Goal: Task Accomplishment & Management: Complete application form

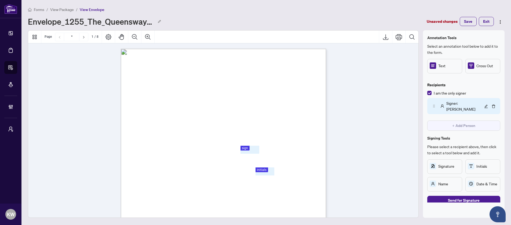
scroll to position [8, 0]
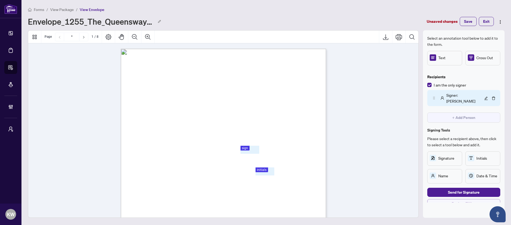
click at [458, 200] on span "Back to Filling" at bounding box center [464, 204] width 24 height 9
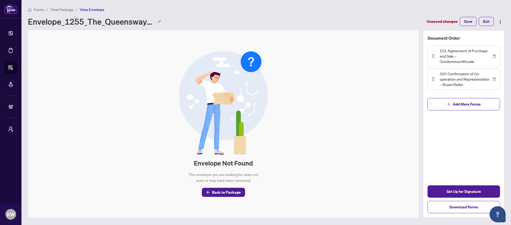
click at [234, 200] on div "Envelope Not Found The envelope you are looking for does not exist or may have …" at bounding box center [223, 124] width 391 height 188
click at [232, 192] on span "Back to Package" at bounding box center [226, 192] width 29 height 9
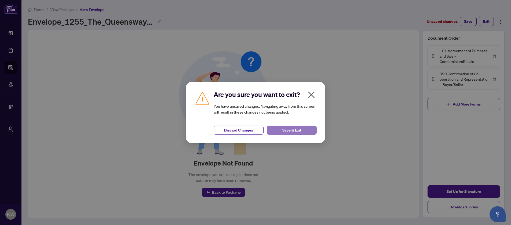
click at [303, 131] on button "Save & Exit" at bounding box center [292, 130] width 50 height 9
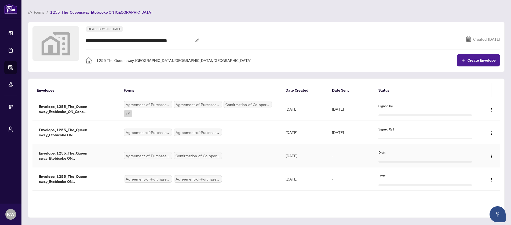
click at [227, 157] on div "Agreement-of-Purchase-and-Sale-–-CondominiumResale.pdf Confirmation-of-Co-opera…" at bounding box center [200, 156] width 153 height 8
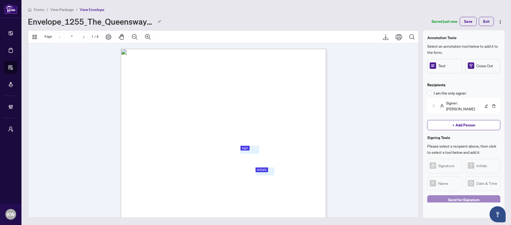
scroll to position [8, 0]
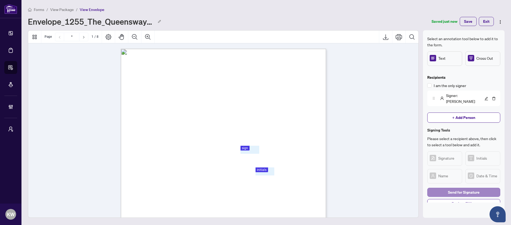
click at [438, 199] on button "Back to Filling" at bounding box center [463, 203] width 73 height 9
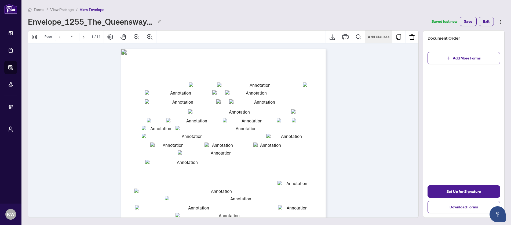
click at [382, 37] on button "Add Clauses" at bounding box center [378, 37] width 27 height 13
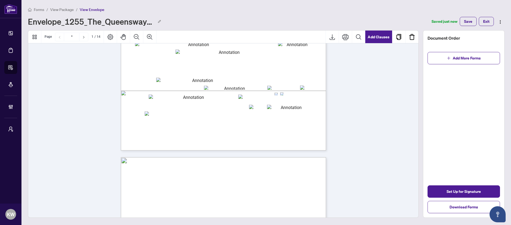
type input "*"
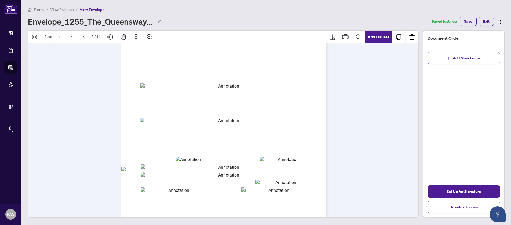
scroll to position [349, 0]
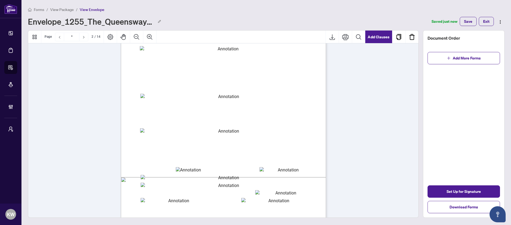
click at [218, 140] on body "Dashboard Deal Processing Forms & E-Sign BETA Mortgage Referrals Brokerage Mana…" at bounding box center [255, 112] width 511 height 225
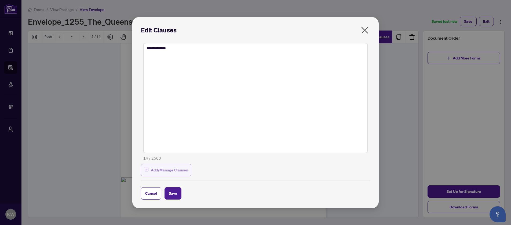
type textarea "**********"
click at [166, 170] on span "Add/Manage Clauses" at bounding box center [169, 170] width 37 height 9
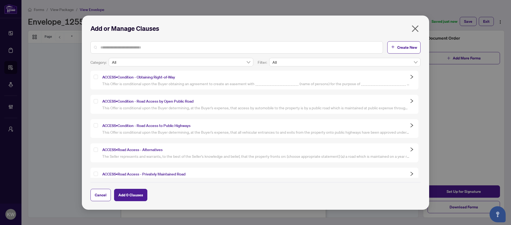
click at [90, 73] on div "Access • Condition - Obtaining Right-of-Way" at bounding box center [254, 80] width 328 height 19
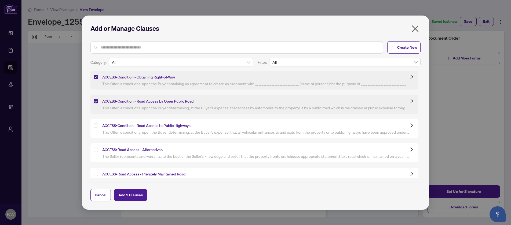
scroll to position [245, 0]
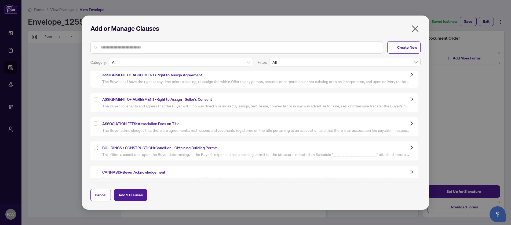
click at [96, 145] on label at bounding box center [96, 148] width 4 height 6
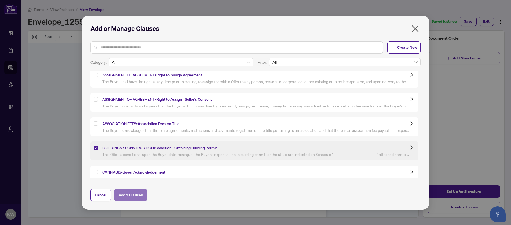
click at [139, 193] on button "Add 3 Clauses" at bounding box center [130, 195] width 33 height 12
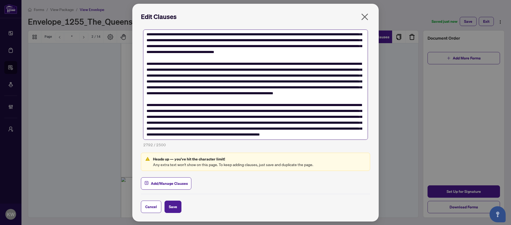
scroll to position [0, 0]
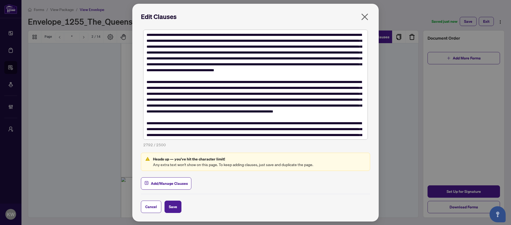
click at [366, 19] on icon "close" at bounding box center [364, 17] width 9 height 9
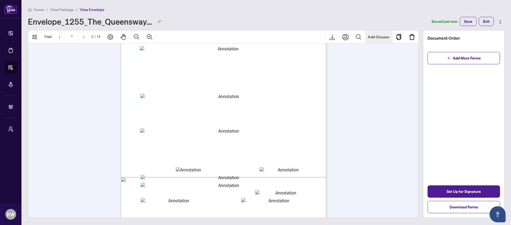
click at [389, 37] on button "Add Clauses" at bounding box center [378, 37] width 27 height 13
click at [199, 136] on body "Dashboard Deal Processing Forms & E-Sign BETA Mortgage Referrals Brokerage Mana…" at bounding box center [255, 112] width 511 height 225
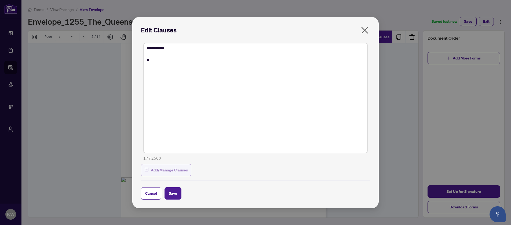
type textarea "**********"
click at [175, 172] on span "Add/Manage Clauses" at bounding box center [169, 170] width 37 height 9
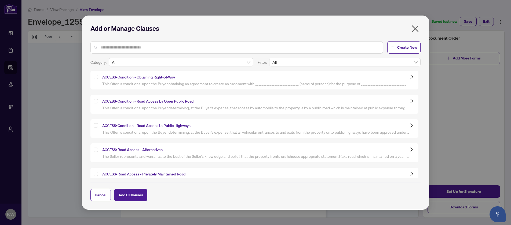
click at [99, 78] on div at bounding box center [97, 77] width 6 height 6
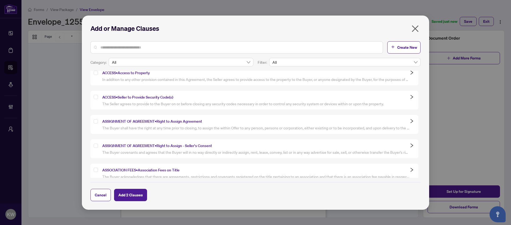
scroll to position [216, 0]
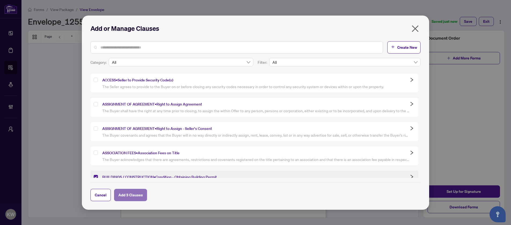
click at [137, 197] on span "Add 3 Clauses" at bounding box center [130, 195] width 24 height 9
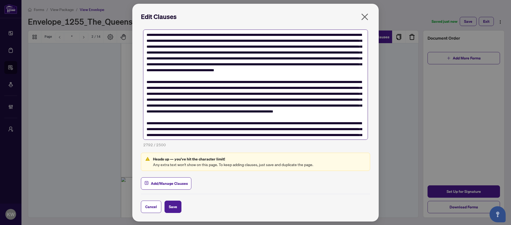
scroll to position [54, 0]
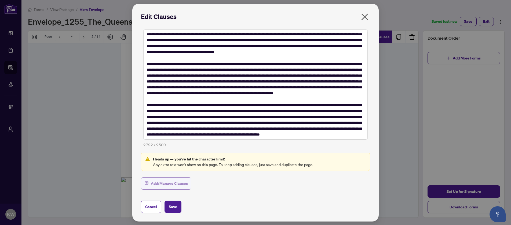
click at [175, 183] on span "Add/Manage Clauses" at bounding box center [169, 184] width 37 height 9
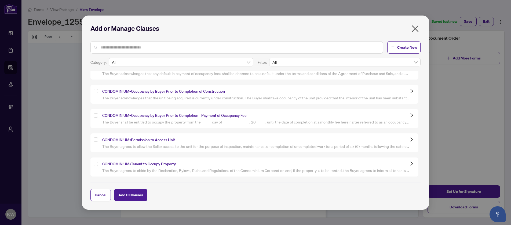
scroll to position [838, 0]
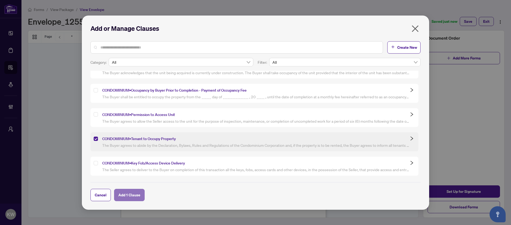
click at [128, 195] on span "Add 1 Clause" at bounding box center [129, 195] width 22 height 9
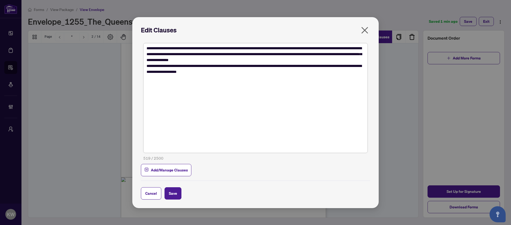
click at [362, 28] on icon "close" at bounding box center [364, 30] width 7 height 7
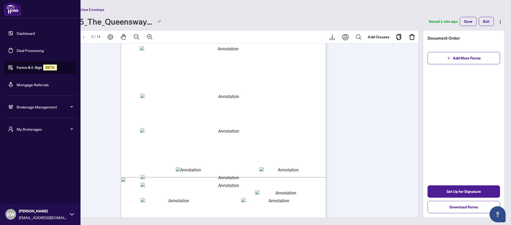
click at [29, 68] on link "Forms & E-Sign BETA" at bounding box center [37, 67] width 40 height 5
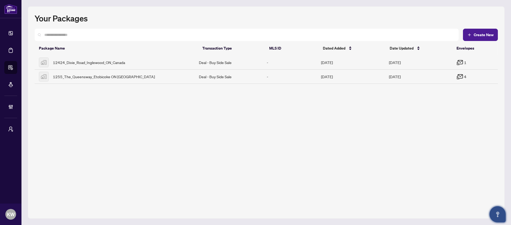
click at [500, 215] on icon "Open asap" at bounding box center [497, 214] width 7 height 7
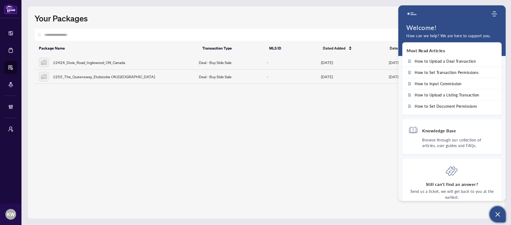
click at [361, 121] on div "Your Packages Create New Package Name Transaction Type MLS ID Dated Added Date …" at bounding box center [266, 112] width 477 height 213
click at [495, 215] on icon "Open asap" at bounding box center [497, 214] width 7 height 7
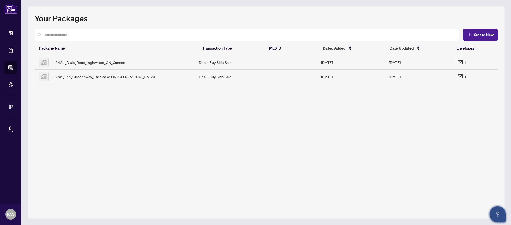
click at [500, 218] on icon "Open asap" at bounding box center [497, 214] width 7 height 7
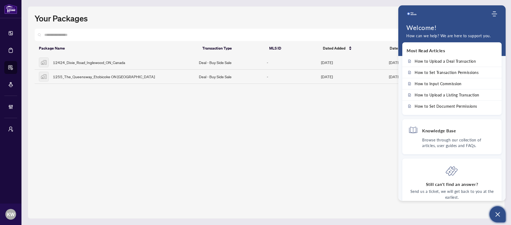
click at [350, 137] on div "Your Packages Create New Package Name Transaction Type MLS ID Dated Added Date …" at bounding box center [266, 112] width 477 height 213
click at [501, 214] on icon "Open asap" at bounding box center [497, 214] width 7 height 7
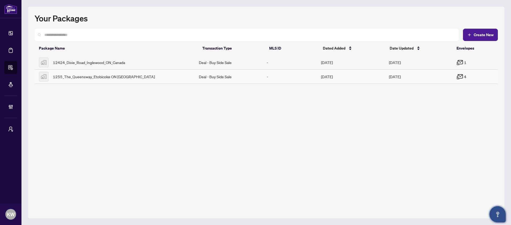
click at [255, 76] on td "Deal - Buy Side Sale" at bounding box center [229, 77] width 68 height 14
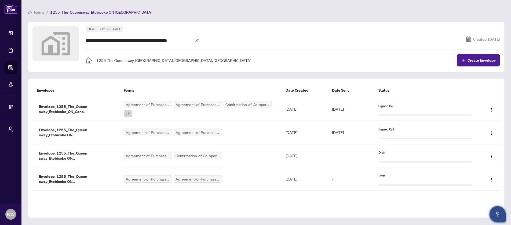
scroll to position [2, 0]
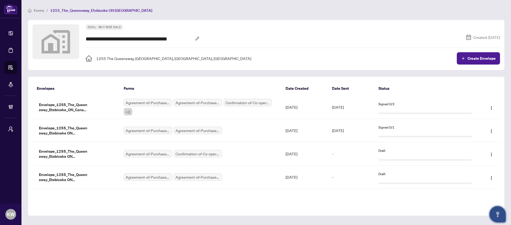
click at [501, 211] on button "Open asap" at bounding box center [497, 215] width 16 height 16
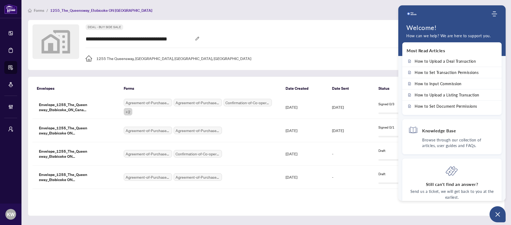
click at [375, 214] on div "Envelopes Forms Date Created Date Sent Status Envelopes Forms Date Created Date…" at bounding box center [266, 147] width 477 height 140
click at [497, 217] on icon "Open asap" at bounding box center [497, 214] width 7 height 7
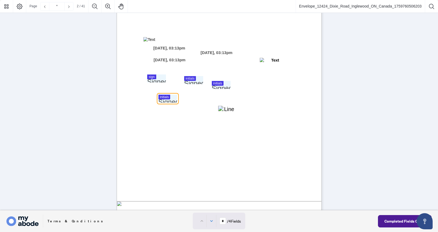
scroll to position [298, 0]
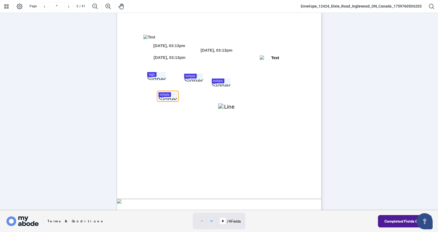
click at [226, 88] on span "create same, at the Buyer's expense. Unless the Buyer gives notice in writing d…" at bounding box center [213, 89] width 166 height 5
click at [224, 85] on div at bounding box center [219, 105] width 438 height 210
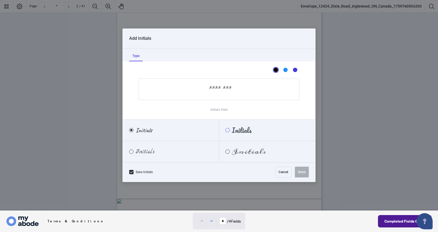
click at [228, 130] on div "Pacifico" at bounding box center [228, 130] width 4 height 4
click at [306, 178] on div "Save Initials Cancel Done" at bounding box center [219, 171] width 193 height 19
click at [247, 92] on input "Initials Here" at bounding box center [219, 88] width 161 height 21
type input "****"
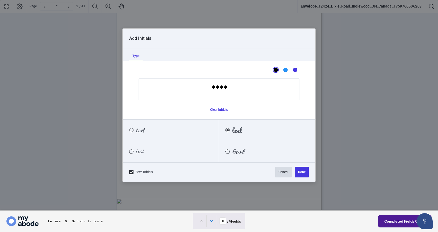
click at [299, 175] on button "Done" at bounding box center [302, 171] width 14 height 11
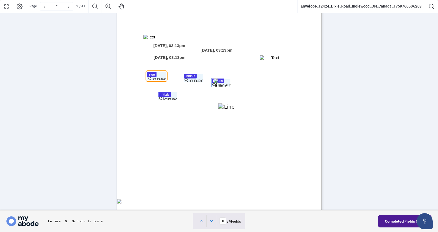
click at [159, 76] on div at bounding box center [219, 105] width 438 height 210
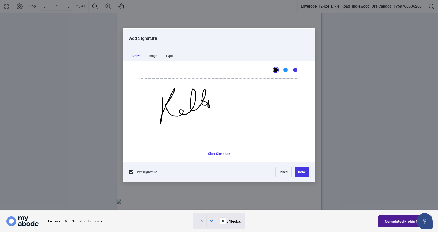
drag, startPoint x: 163, startPoint y: 97, endPoint x: 197, endPoint y: 99, distance: 34.4
click at [197, 99] on icon "Drawing canvas" at bounding box center [219, 112] width 160 height 66
click at [299, 168] on button "Done" at bounding box center [302, 171] width 14 height 11
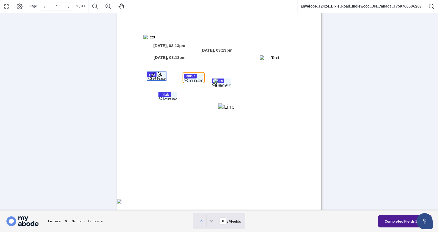
click at [190, 80] on div at bounding box center [219, 105] width 438 height 210
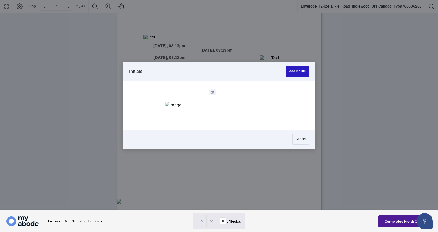
click at [296, 71] on button "Add Initials" at bounding box center [297, 71] width 23 height 11
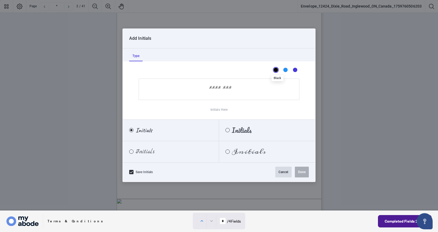
click at [287, 170] on button "Cancel" at bounding box center [284, 171] width 16 height 11
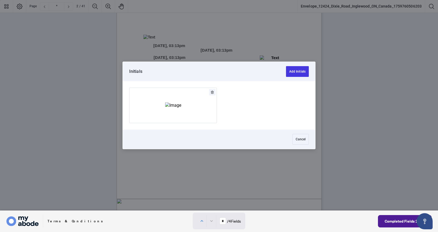
click at [192, 76] on div at bounding box center [219, 105] width 438 height 210
click at [181, 103] on img "Add Signature" at bounding box center [173, 105] width 16 height 6
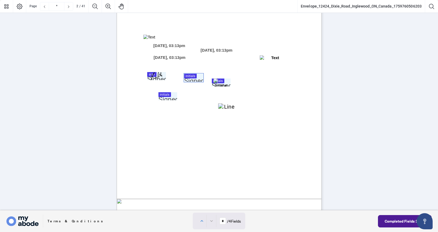
type input "*"
click at [169, 102] on span "the _______ day of ___________________________ 20_____, that this condition is …" at bounding box center [216, 104] width 172 height 5
click at [169, 95] on div at bounding box center [219, 105] width 438 height 210
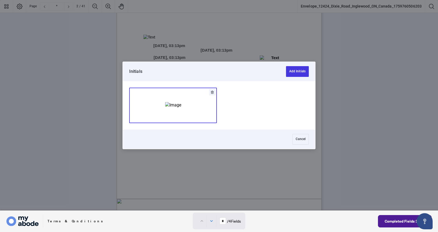
click at [168, 108] on img "Add Signature" at bounding box center [173, 105] width 16 height 6
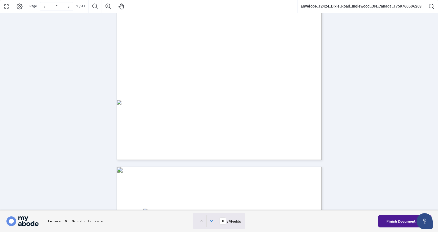
scroll to position [0, 0]
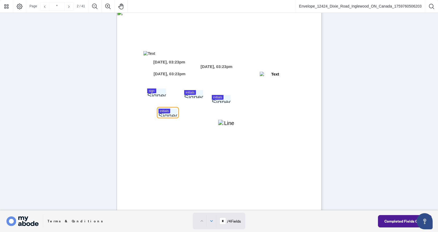
scroll to position [282, 0]
click at [211, 217] on button "Next field" at bounding box center [212, 220] width 10 height 12
click at [201, 224] on button "Previous field" at bounding box center [202, 220] width 10 height 12
click at [210, 222] on icon "Next field" at bounding box center [211, 220] width 5 height 5
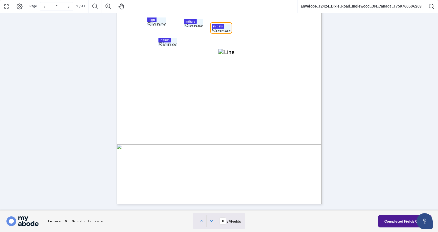
scroll to position [358, 0]
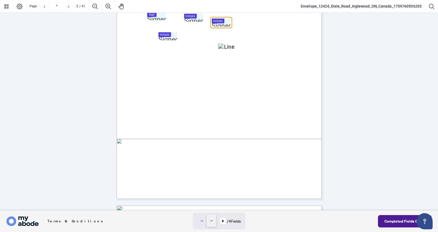
click at [211, 220] on icon "Next field" at bounding box center [211, 220] width 5 height 5
click at [200, 223] on button "Previous field" at bounding box center [202, 220] width 10 height 12
click at [210, 219] on icon "Next field" at bounding box center [211, 220] width 5 height 5
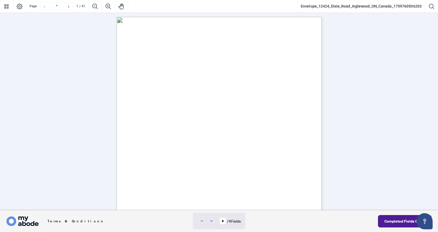
scroll to position [0, 0]
click at [162, 78] on span "SIGNATURE:" at bounding box center [151, 80] width 21 height 4
click at [176, 94] on div "TEST Document NAME: DATE: SIGNATURE: INITIALS: Anumeha Sharma Sep/24/2025, 11:5…" at bounding box center [245, 184] width 257 height 332
click at [162, 80] on span "SIGNATURE:" at bounding box center [151, 80] width 21 height 4
click at [210, 221] on icon "Next field" at bounding box center [211, 220] width 5 height 5
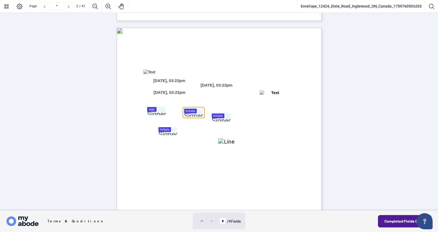
scroll to position [264, 0]
click at [196, 112] on div at bounding box center [219, 105] width 438 height 210
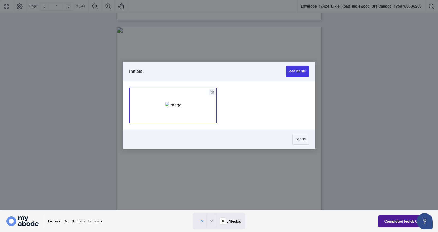
click at [181, 108] on img "Add Signature" at bounding box center [173, 105] width 16 height 6
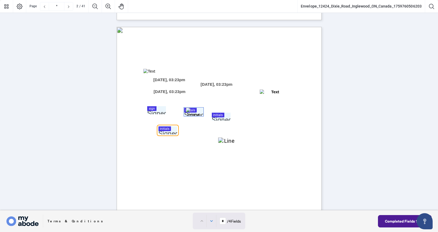
click at [168, 131] on div at bounding box center [219, 105] width 438 height 210
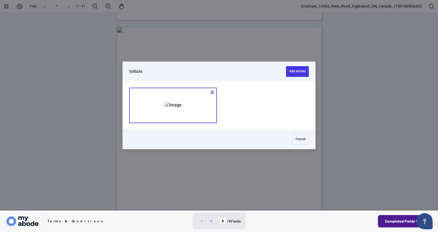
click at [165, 107] on img "Add Signature" at bounding box center [173, 105] width 16 height 6
click at [225, 117] on div at bounding box center [219, 105] width 438 height 210
click at [196, 112] on button "Add Signature" at bounding box center [173, 105] width 87 height 35
type input "*"
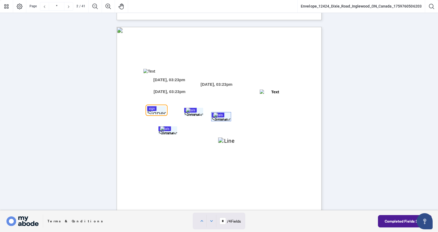
click at [160, 109] on div at bounding box center [219, 105] width 438 height 210
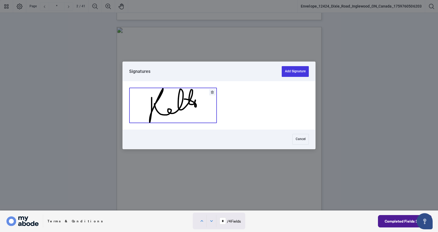
click at [177, 94] on button "Add Signature" at bounding box center [173, 105] width 87 height 35
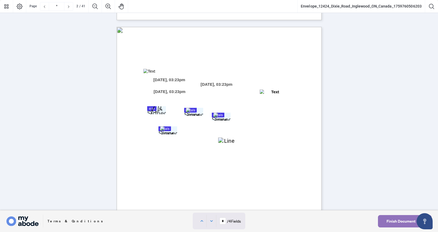
click at [392, 221] on span "Finish Document" at bounding box center [401, 221] width 29 height 9
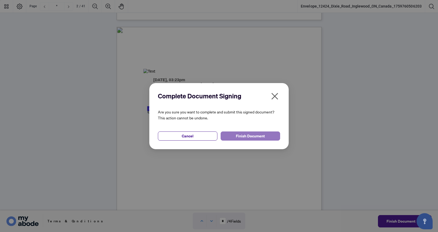
click at [268, 134] on button "Finish Document" at bounding box center [251, 135] width 60 height 9
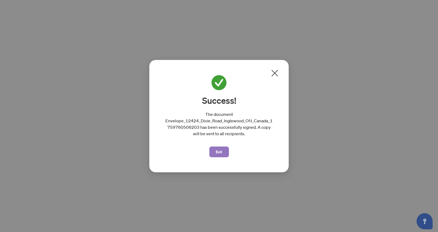
click at [220, 153] on span "Exit" at bounding box center [219, 151] width 6 height 9
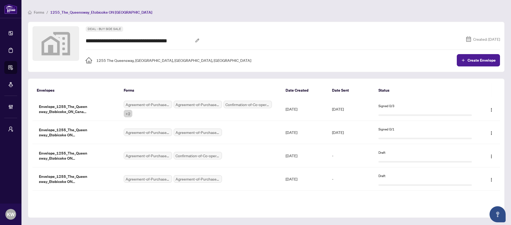
click at [446, 60] on div "1255 The Queensway, Etobicoke, ON, Canada Create Envelope" at bounding box center [293, 60] width 414 height 12
click at [217, 108] on span "Agreement-of-Purchase-and-Sale-–-CondominiumResale.pdf" at bounding box center [198, 105] width 48 height 8
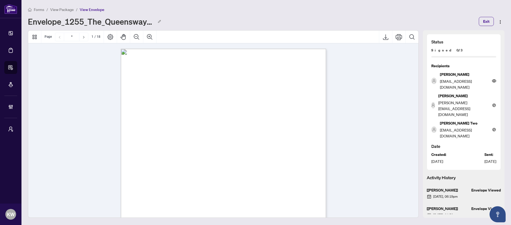
click at [67, 10] on span "View Package" at bounding box center [62, 9] width 24 height 5
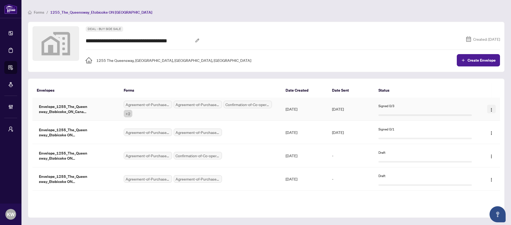
click at [491, 108] on img "button" at bounding box center [491, 110] width 4 height 4
click at [479, 144] on span "Edit" at bounding box center [478, 145] width 6 height 4
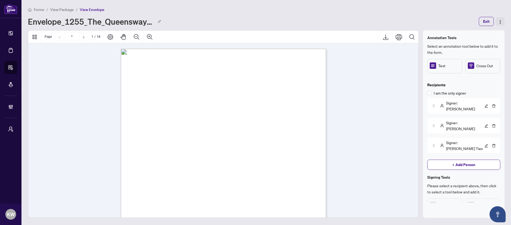
click at [500, 20] on img "button" at bounding box center [500, 22] width 4 height 4
click at [455, 183] on span "Please select a recipient above, then click to select a tool below and add it." at bounding box center [463, 189] width 73 height 13
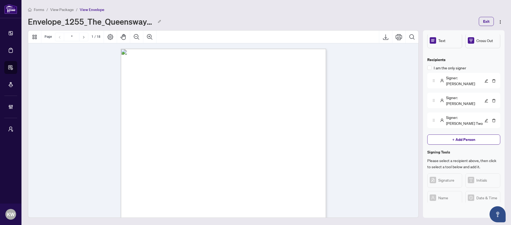
click at [52, 10] on span "View Package" at bounding box center [62, 9] width 24 height 5
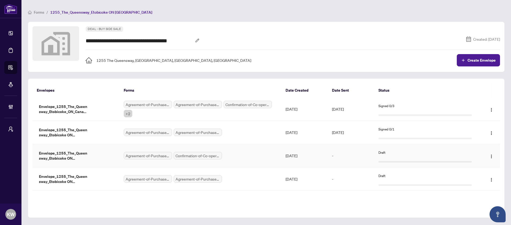
click at [475, 156] on td "Draft" at bounding box center [425, 155] width 102 height 23
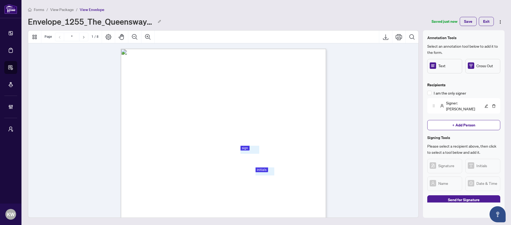
scroll to position [8, 0]
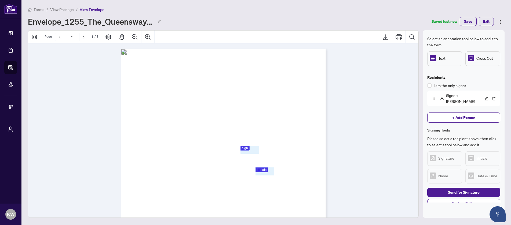
click at [459, 203] on div "Annotation Tools Select an annotation tool below to add it to the form. Text Cr…" at bounding box center [463, 124] width 73 height 179
click at [459, 200] on span "Back to Filling" at bounding box center [464, 204] width 24 height 9
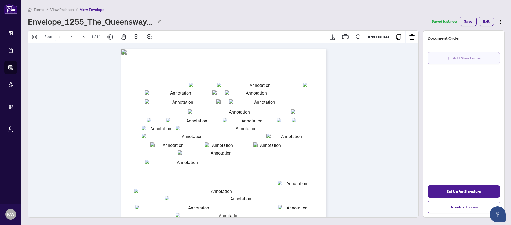
click at [483, 57] on button "Add More Forms" at bounding box center [463, 58] width 72 height 12
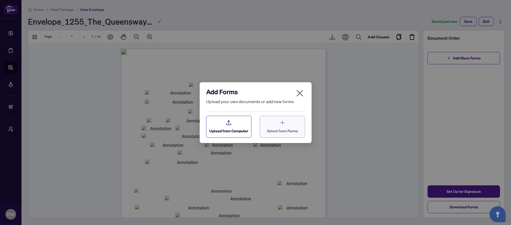
click at [274, 127] on div "Select from Forms" at bounding box center [282, 127] width 31 height 14
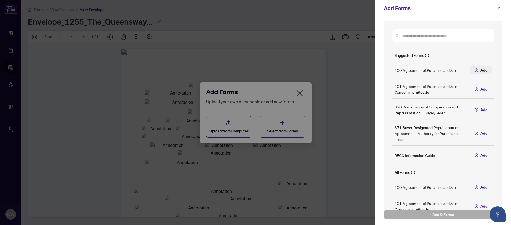
click at [480, 70] on button "Add" at bounding box center [480, 70] width 21 height 9
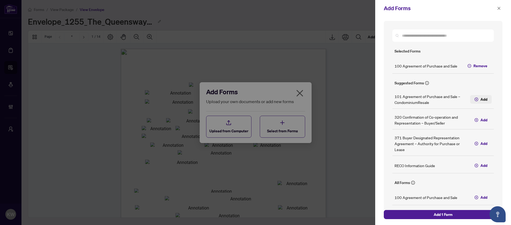
click at [485, 102] on span "Add" at bounding box center [483, 100] width 7 height 6
click at [484, 123] on button "Add" at bounding box center [480, 120] width 21 height 9
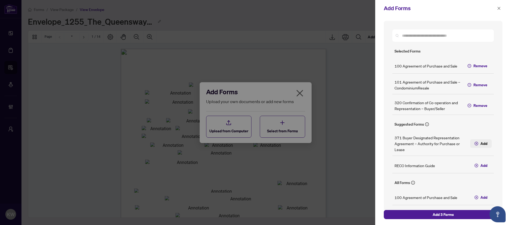
click at [484, 144] on span "Add" at bounding box center [483, 144] width 7 height 6
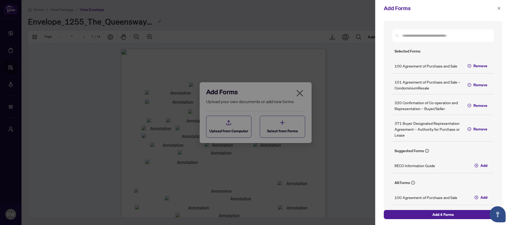
click at [482, 170] on div "RECO Information Guide Add" at bounding box center [442, 165] width 101 height 15
click at [482, 165] on span "Add" at bounding box center [483, 166] width 7 height 6
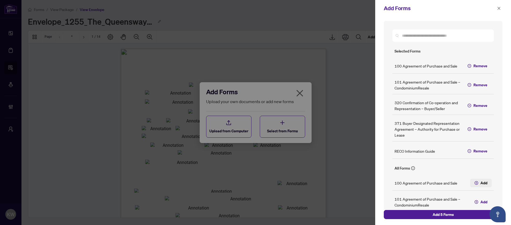
click at [482, 183] on span "Add" at bounding box center [483, 183] width 7 height 6
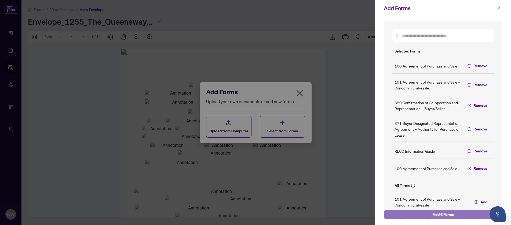
click at [468, 214] on button "Add 6 Forms" at bounding box center [443, 214] width 119 height 9
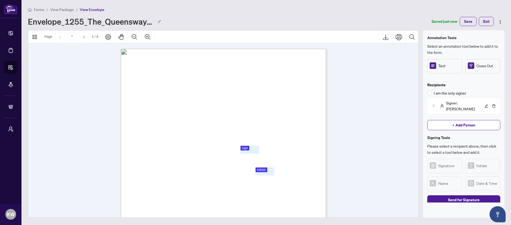
scroll to position [8, 0]
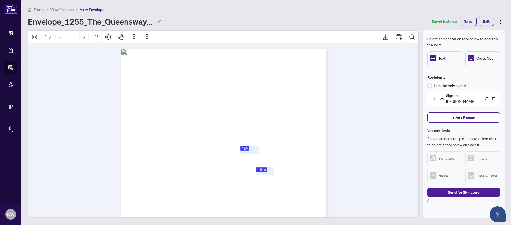
click at [449, 201] on button "Back to Filling" at bounding box center [463, 203] width 73 height 9
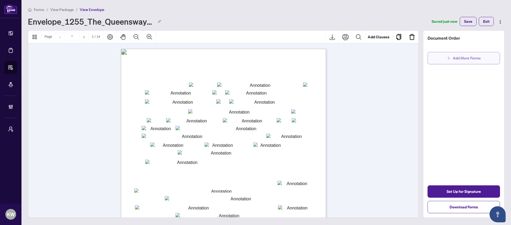
click at [456, 55] on span "Add More Forms" at bounding box center [467, 58] width 28 height 9
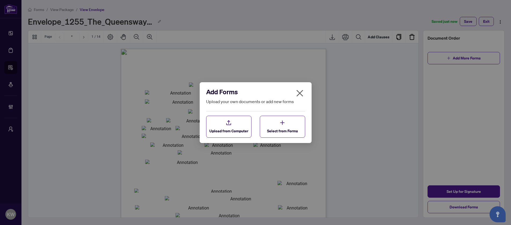
click at [298, 95] on icon "close" at bounding box center [299, 93] width 7 height 7
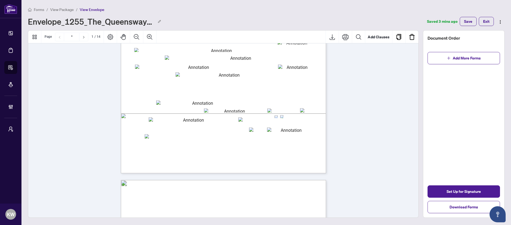
scroll to position [144, 0]
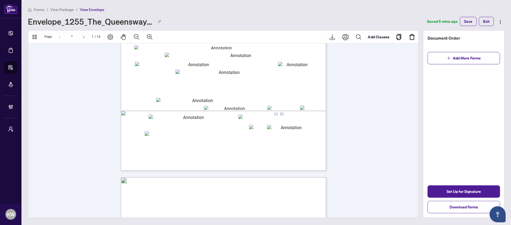
click at [55, 13] on div "Forms / View Package / View Envelope Envelope_1255_The_Queensway_Etobicoke ON C…" at bounding box center [266, 16] width 477 height 20
click at [60, 4] on main "Forms / View Package / View Envelope Envelope_1255_The_Queensway_Etobicoke ON C…" at bounding box center [265, 112] width 489 height 225
click at [60, 8] on span "View Package" at bounding box center [62, 9] width 24 height 5
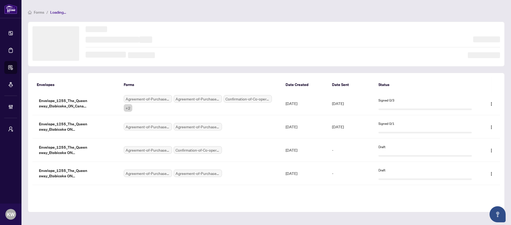
click at [39, 11] on span "Forms" at bounding box center [39, 12] width 10 height 5
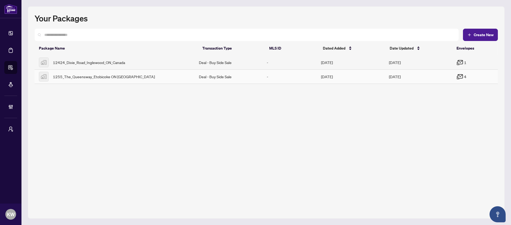
click at [235, 79] on td "Deal - Buy Side Sale" at bounding box center [229, 77] width 68 height 14
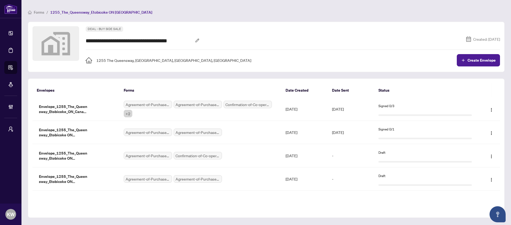
click at [40, 13] on span "Forms" at bounding box center [39, 12] width 10 height 5
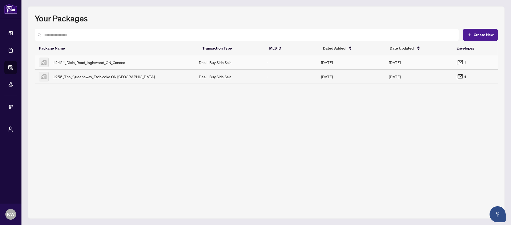
click at [157, 61] on div "12424_Dixie_Road_Inglewood_ON_Canada" at bounding box center [114, 63] width 151 height 10
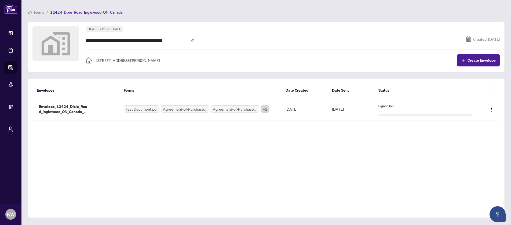
click at [28, 7] on main "**********" at bounding box center [265, 112] width 489 height 225
click at [32, 9] on li "Forms" at bounding box center [36, 12] width 16 height 6
click at [33, 10] on span "Forms" at bounding box center [36, 12] width 16 height 5
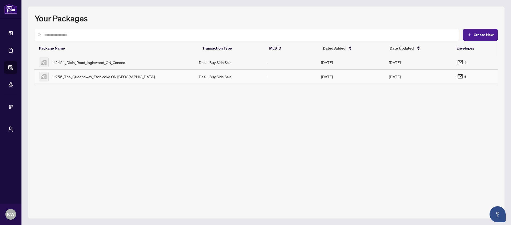
click at [146, 79] on div "1255_The_Queensway_Etobicoke ON Canada" at bounding box center [114, 77] width 151 height 10
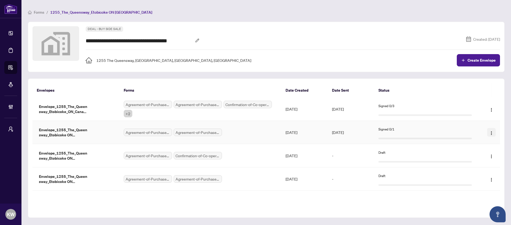
click at [492, 131] on img "button" at bounding box center [491, 133] width 4 height 4
click at [484, 149] on span "Download" at bounding box center [483, 151] width 17 height 4
click at [247, 140] on td "Agreement-of-Purchase-and-Sale.pdf Agreement-of-Purchase-and-Sale-–-Condominium…" at bounding box center [200, 132] width 162 height 23
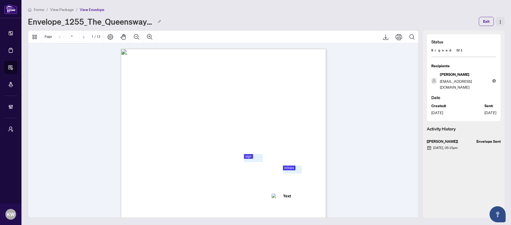
click at [502, 21] on img "button" at bounding box center [500, 22] width 4 height 4
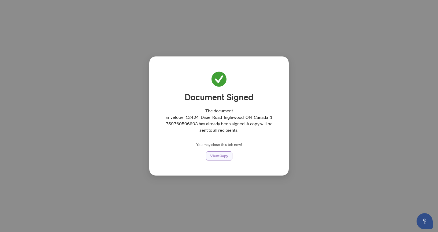
click at [213, 157] on span "View Copy" at bounding box center [219, 155] width 18 height 9
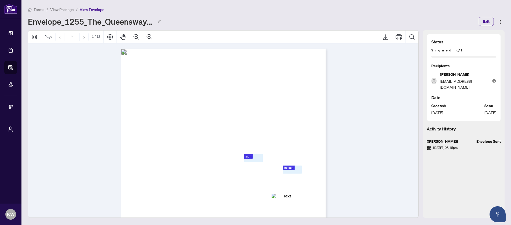
click at [65, 8] on span "View Package" at bounding box center [62, 9] width 24 height 5
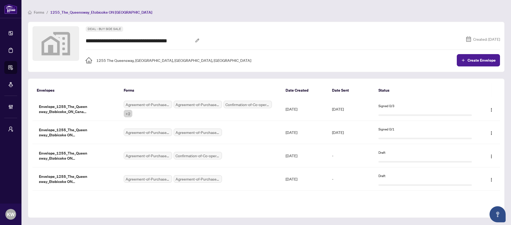
click at [38, 12] on span "Forms" at bounding box center [39, 12] width 10 height 5
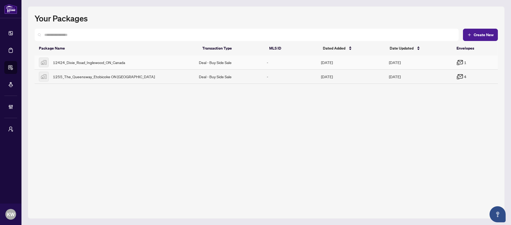
click at [231, 60] on td "Deal - Buy Side Sale" at bounding box center [229, 63] width 68 height 14
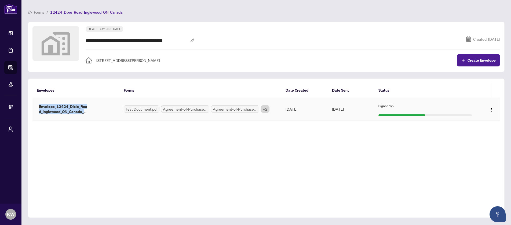
drag, startPoint x: 39, startPoint y: 107, endPoint x: 86, endPoint y: 112, distance: 47.0
click at [86, 112] on span "Envelope_12424_Dixie_Road_Inglewood_ON_Canada_1759760506203" at bounding box center [64, 109] width 54 height 10
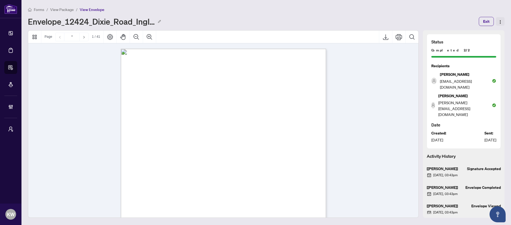
click at [500, 20] on img "button" at bounding box center [500, 22] width 4 height 4
click at [495, 31] on span "Download" at bounding box center [492, 32] width 17 height 4
click at [65, 7] on span "View Package" at bounding box center [62, 9] width 24 height 5
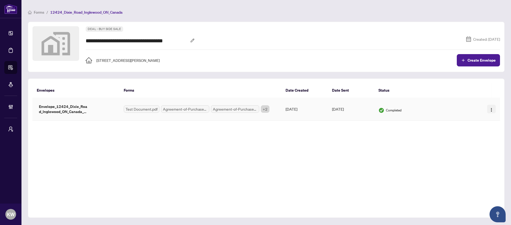
click at [491, 108] on img "button" at bounding box center [491, 110] width 4 height 4
click at [486, 127] on span "Download" at bounding box center [483, 128] width 17 height 4
click at [490, 111] on img "button" at bounding box center [491, 110] width 4 height 4
click at [485, 128] on span "Download" at bounding box center [483, 128] width 17 height 4
click at [491, 108] on img "button" at bounding box center [491, 110] width 4 height 4
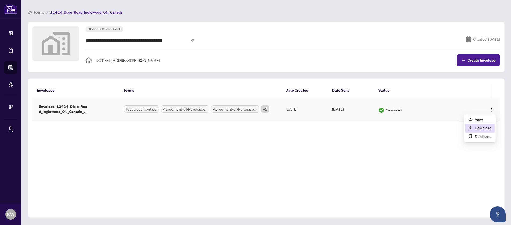
click at [487, 129] on span "Download" at bounding box center [483, 128] width 17 height 4
click at [301, 188] on div "Envelopes Forms Date Created Date Sent Status Envelopes Forms Date Created Date…" at bounding box center [266, 149] width 477 height 140
click at [264, 111] on span "+ 2" at bounding box center [265, 109] width 9 height 8
click at [233, 111] on span "Agreement-of-Purchase-and-Sale-–-Co-operative-Building-Resale-Agreement.pdf" at bounding box center [235, 109] width 48 height 8
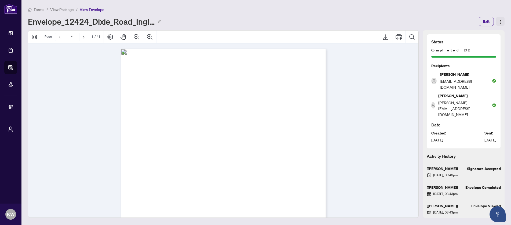
click at [498, 21] on button "button" at bounding box center [500, 21] width 9 height 9
click at [493, 30] on span "Download" at bounding box center [492, 32] width 17 height 4
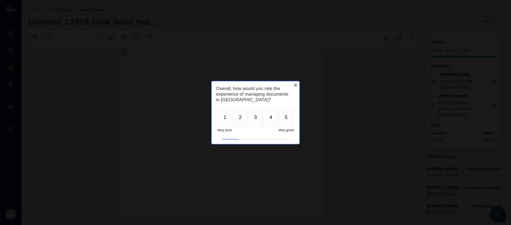
click at [295, 85] on icon "Close button" at bounding box center [295, 85] width 4 height 4
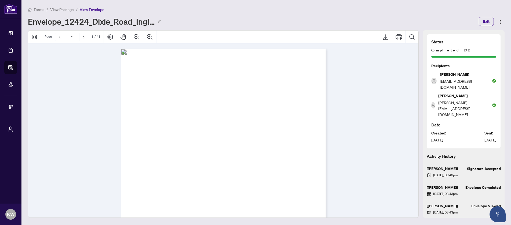
click at [63, 9] on div at bounding box center [255, 112] width 511 height 225
click at [66, 11] on span "View Package" at bounding box center [62, 9] width 24 height 5
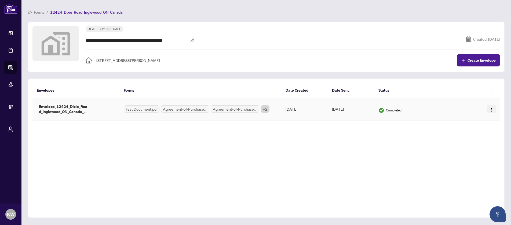
click at [493, 109] on button "button" at bounding box center [491, 109] width 9 height 9
click at [426, 115] on td "Completed" at bounding box center [425, 109] width 102 height 23
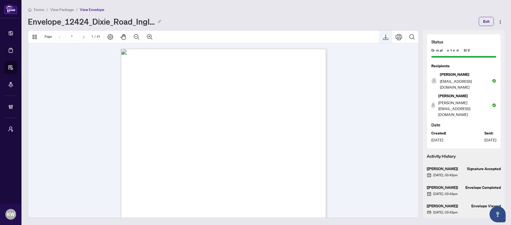
click at [387, 39] on icon "Export" at bounding box center [385, 37] width 6 height 6
click at [499, 23] on img "button" at bounding box center [500, 22] width 4 height 4
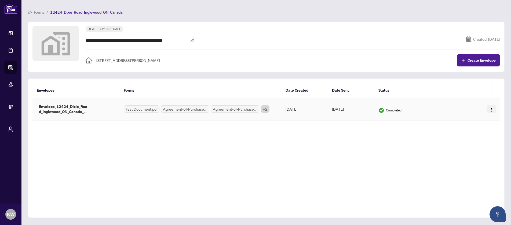
click at [489, 108] on img "button" at bounding box center [491, 110] width 4 height 4
